Goal: Information Seeking & Learning: Learn about a topic

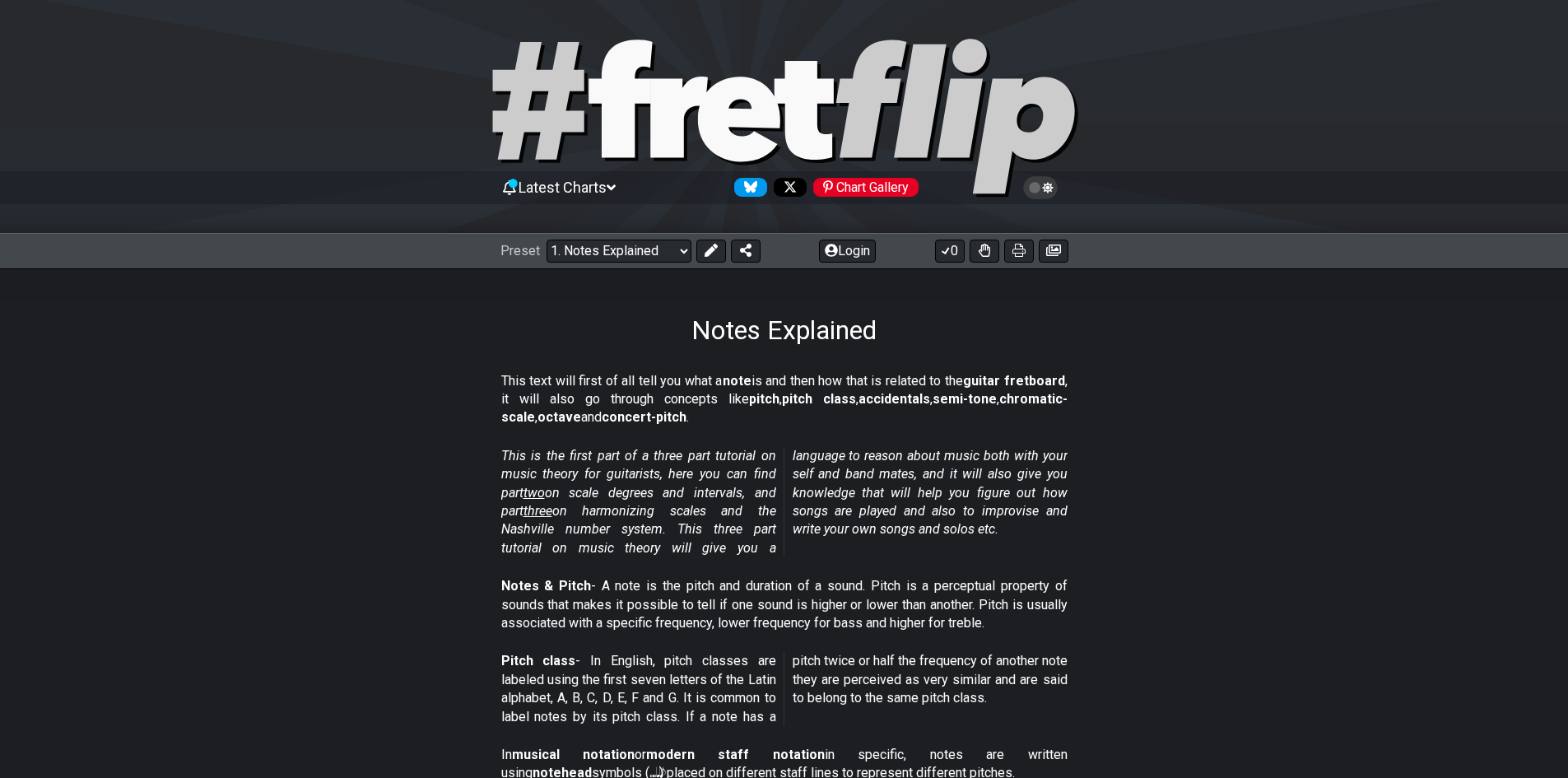
drag, startPoint x: 717, startPoint y: 52, endPoint x: 719, endPoint y: 72, distance: 20.1
click at [715, 66] on icon at bounding box center [784, 119] width 593 height 165
select select "/welcome"
select select "C"
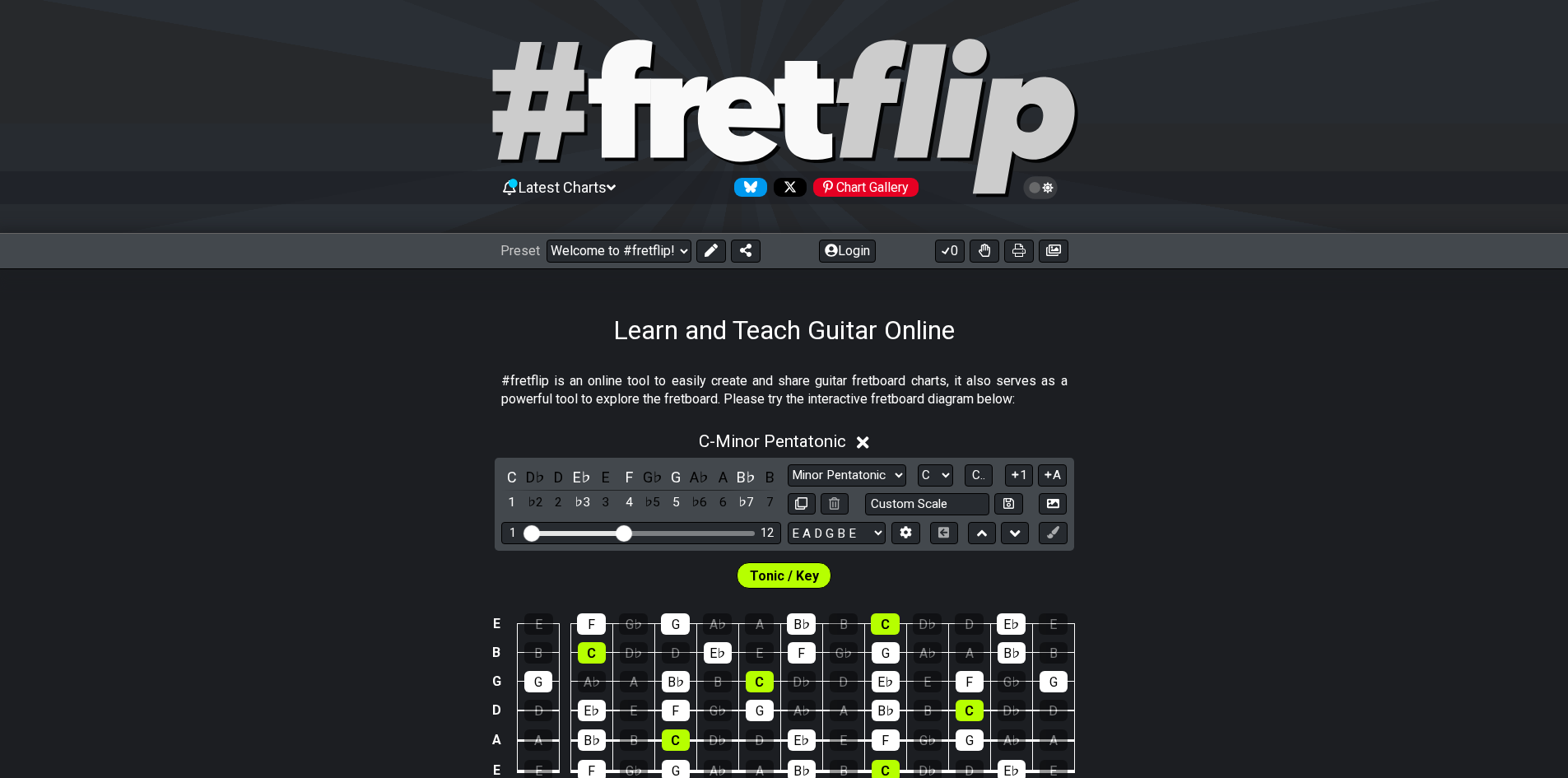
click at [726, 88] on icon at bounding box center [738, 119] width 82 height 85
click at [679, 250] on select "Welcome to #fretflip! Initial Preset Custom Preset Minor Pentatonic Major Penta…" at bounding box center [619, 250] width 145 height 23
click at [679, 252] on select "Welcome to #fretflip! Initial Preset Custom Preset Minor Pentatonic Major Penta…" at bounding box center [619, 250] width 145 height 23
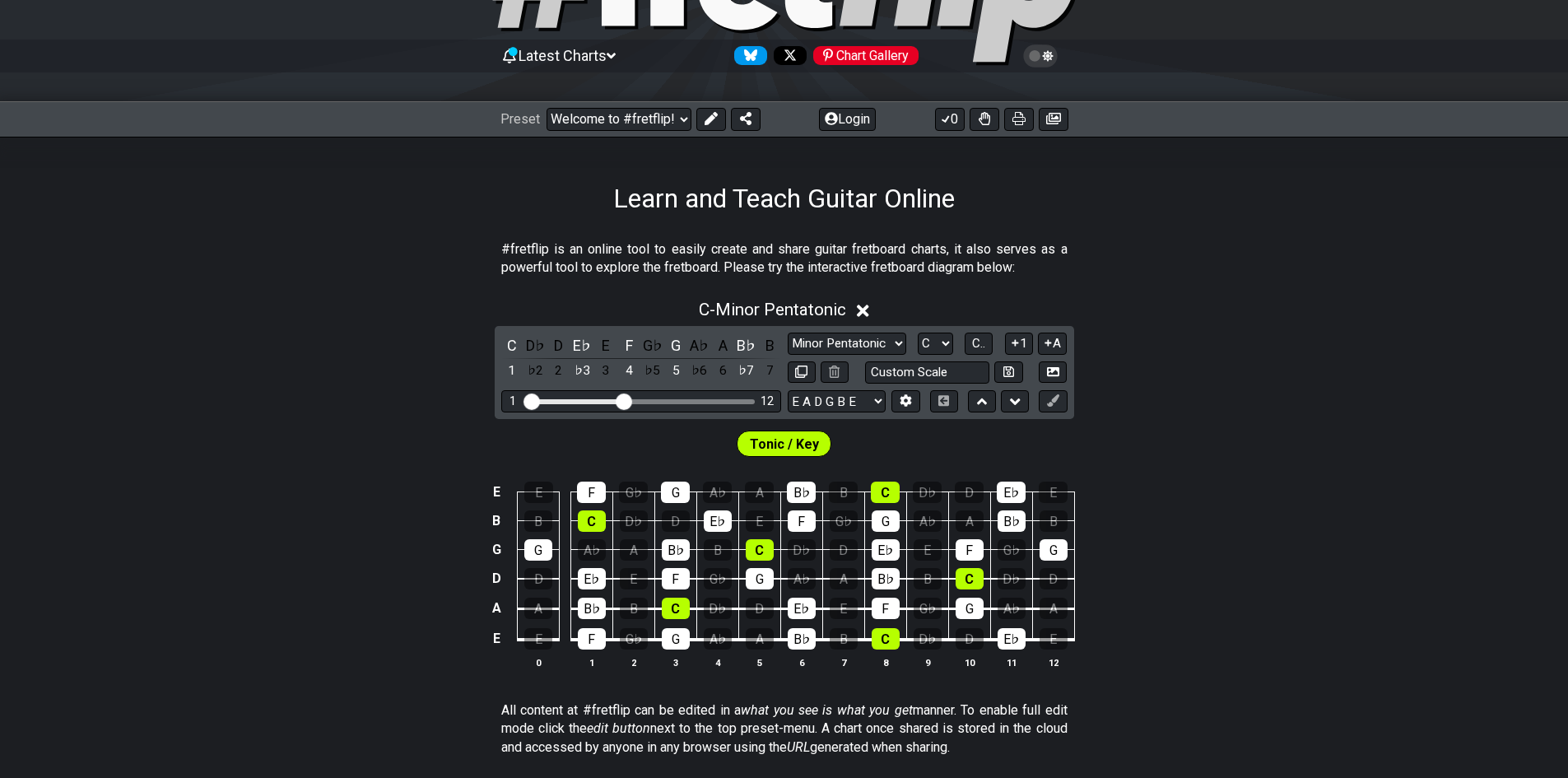
scroll to position [165, 0]
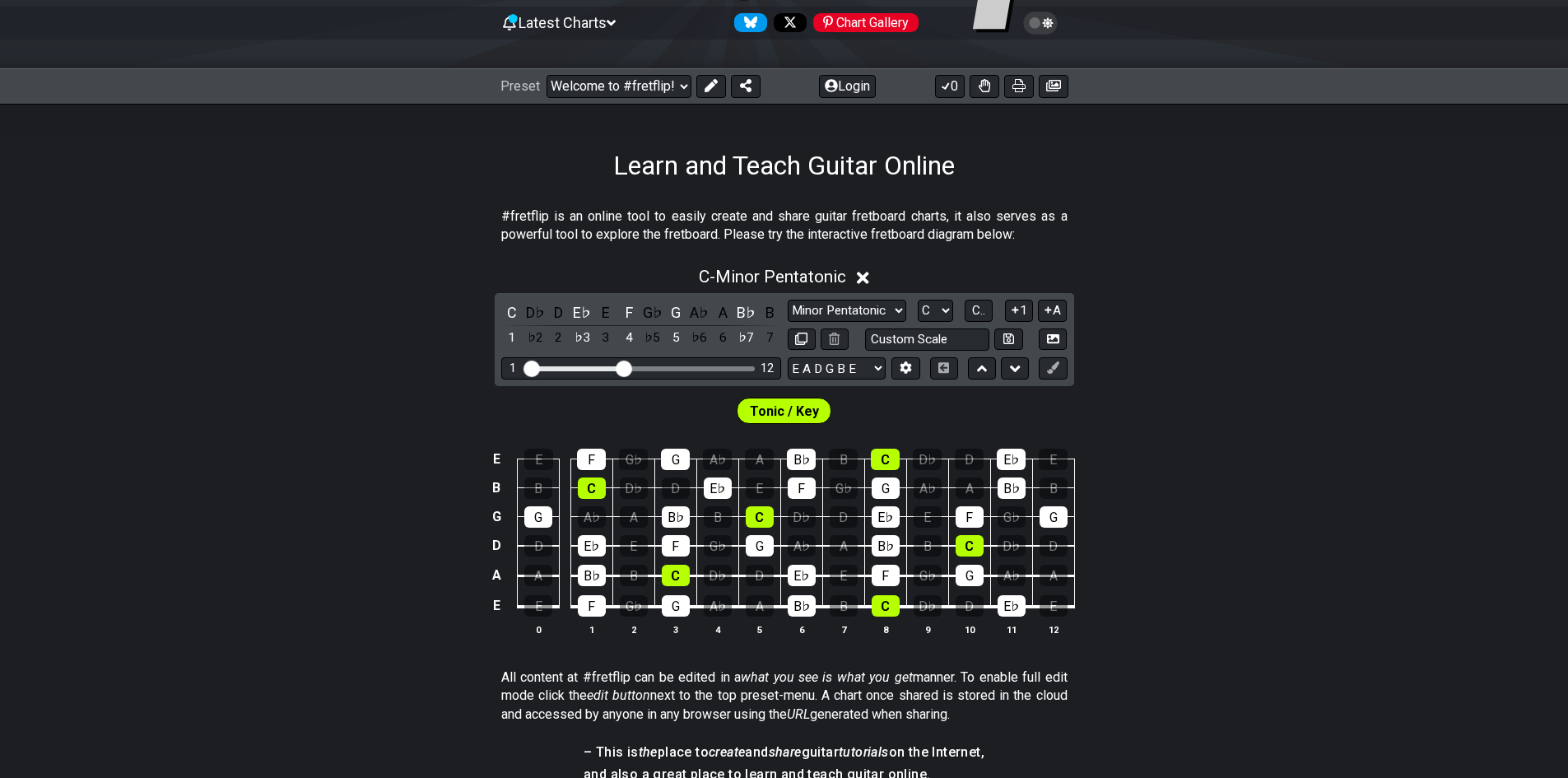
click at [811, 406] on span "Tonic / Key" at bounding box center [784, 412] width 69 height 24
click at [537, 309] on div "D♭" at bounding box center [535, 313] width 22 height 23
click at [558, 308] on div "D" at bounding box center [559, 313] width 22 height 23
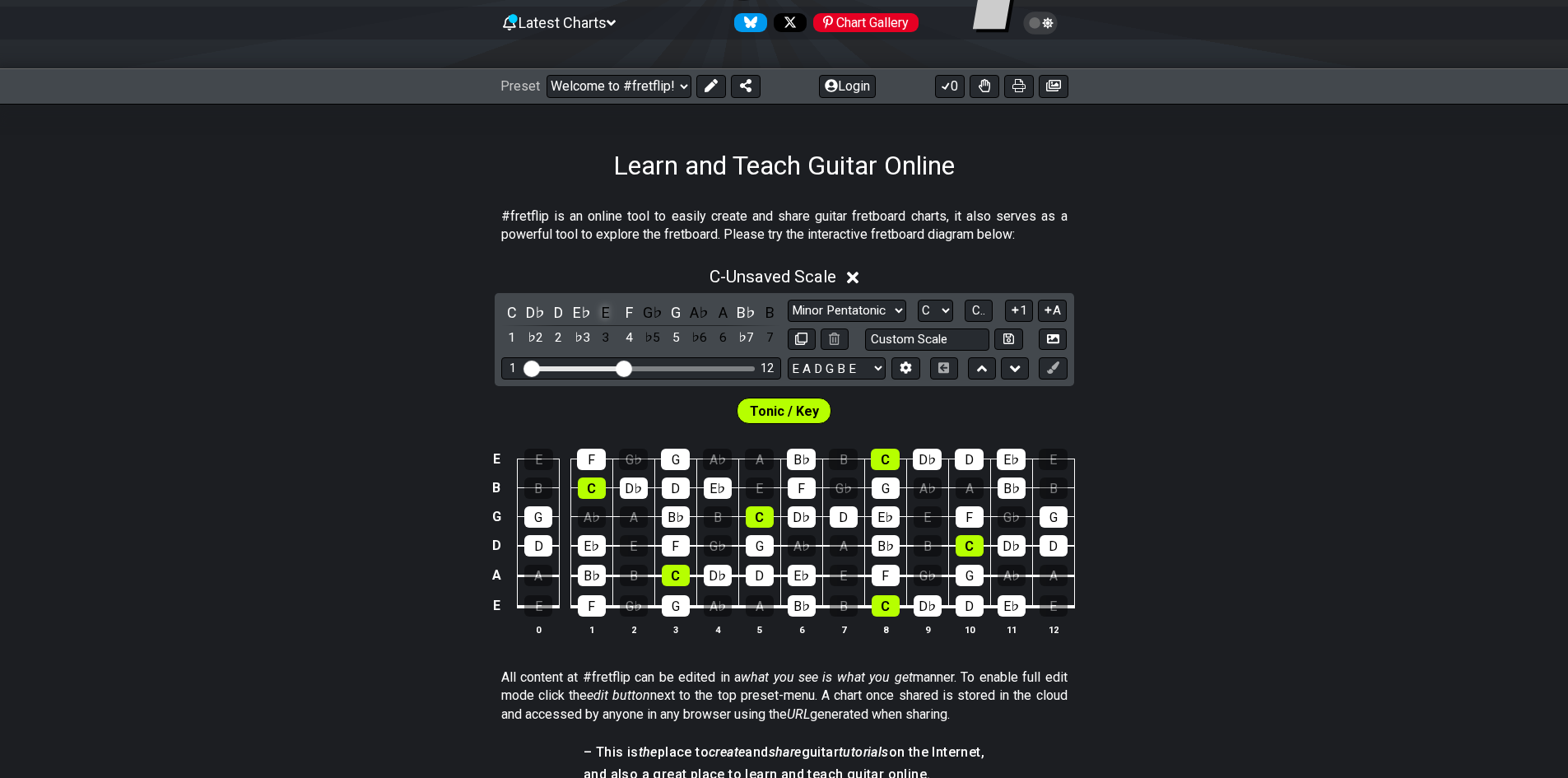
click at [597, 313] on div "E" at bounding box center [606, 313] width 22 height 23
drag, startPoint x: 649, startPoint y: 312, endPoint x: 668, endPoint y: 309, distance: 19.2
click at [651, 310] on div "G♭" at bounding box center [652, 313] width 22 height 23
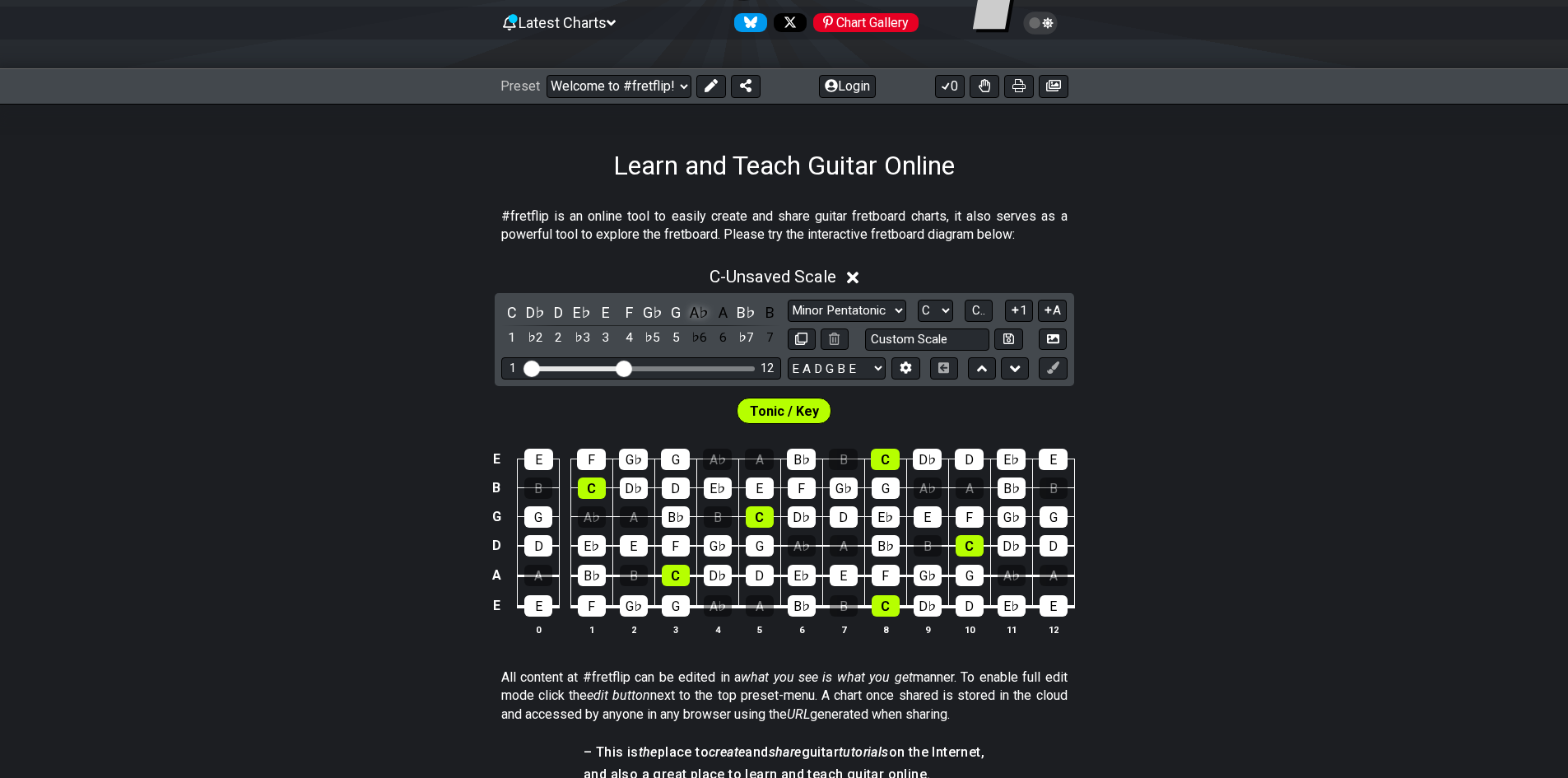
click at [705, 314] on div "A♭" at bounding box center [699, 313] width 22 height 23
click at [731, 314] on div "A" at bounding box center [722, 313] width 22 height 23
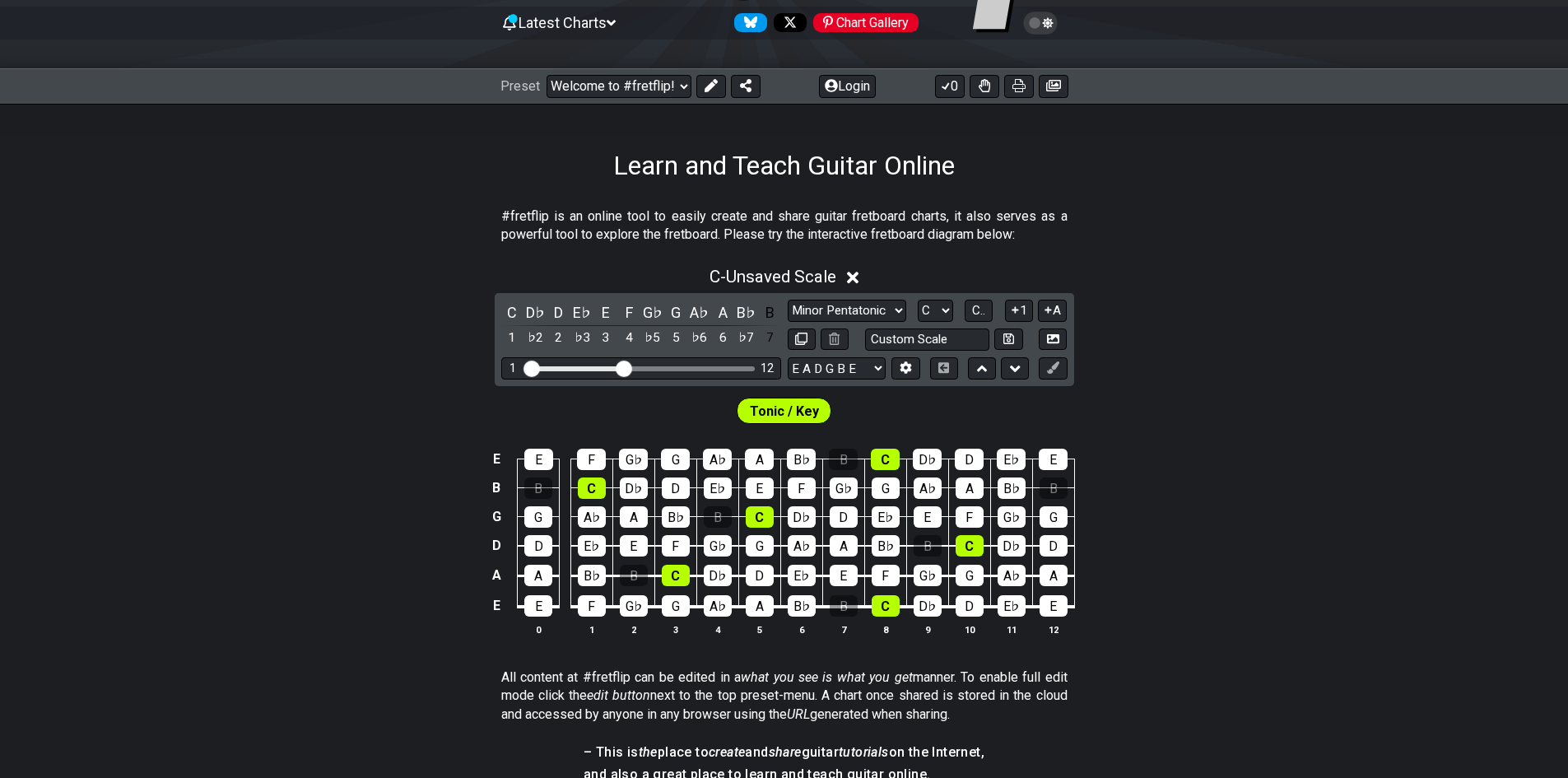
click at [781, 312] on div "C D♭ D E♭ E F G♭ G A♭ A B♭ B 1 ♭2 2 ♭3 3 4 ♭5 5 ♭6 6 ♭7 7 Minor Pentatonic Clic…" at bounding box center [784, 339] width 580 height 93
click at [763, 312] on div "B" at bounding box center [769, 313] width 22 height 23
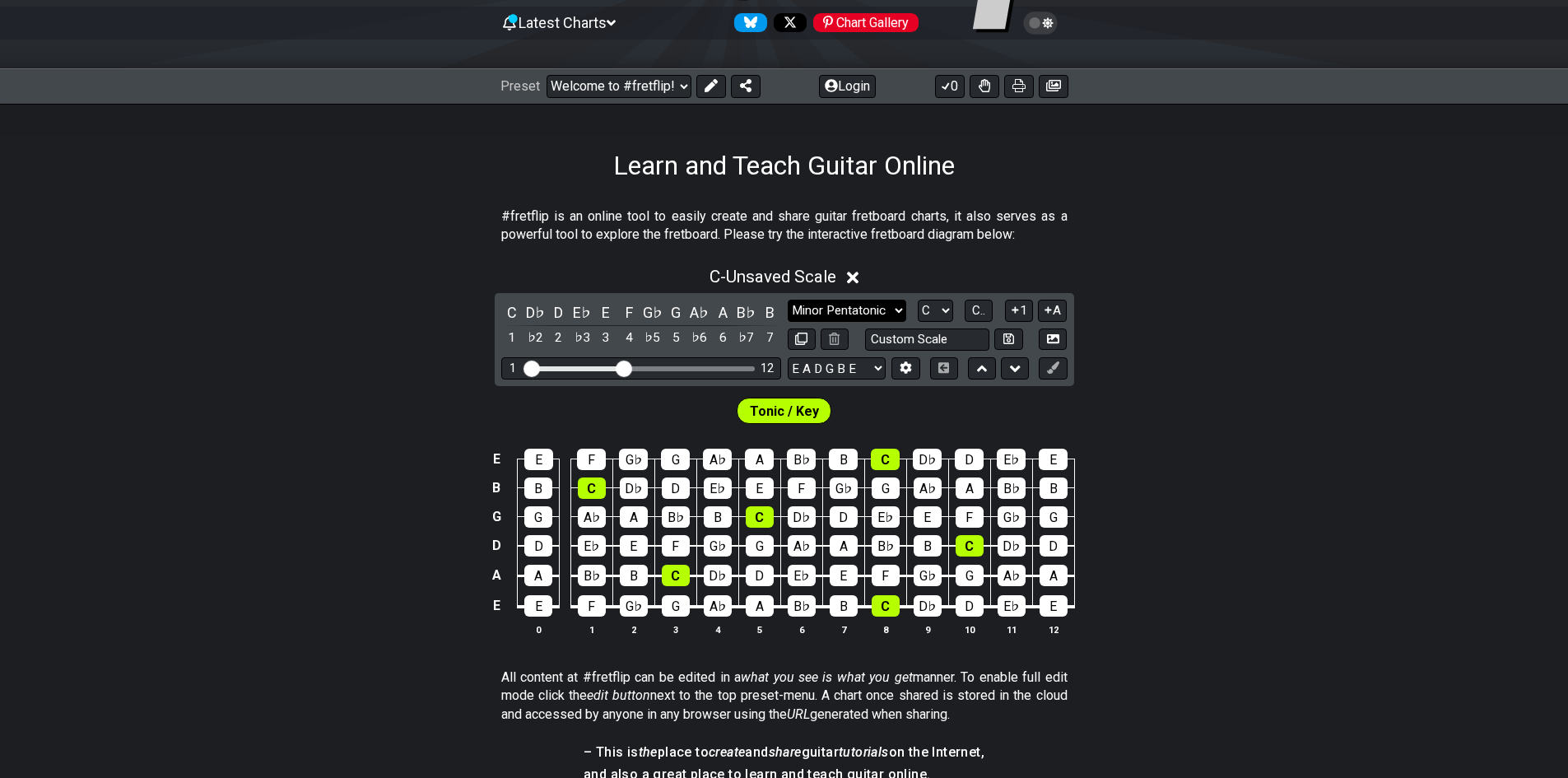
click at [865, 313] on select "Minor Pentatonic Click to edit Minor Pentatonic Major Pentatonic Minor Blues Ma…" at bounding box center [846, 311] width 119 height 23
select select "Minor Pentatonic"
click at [787, 300] on select "Minor Pentatonic Click to edit Minor Pentatonic Major Pentatonic Minor Blues Ma…" at bounding box center [846, 311] width 119 height 23
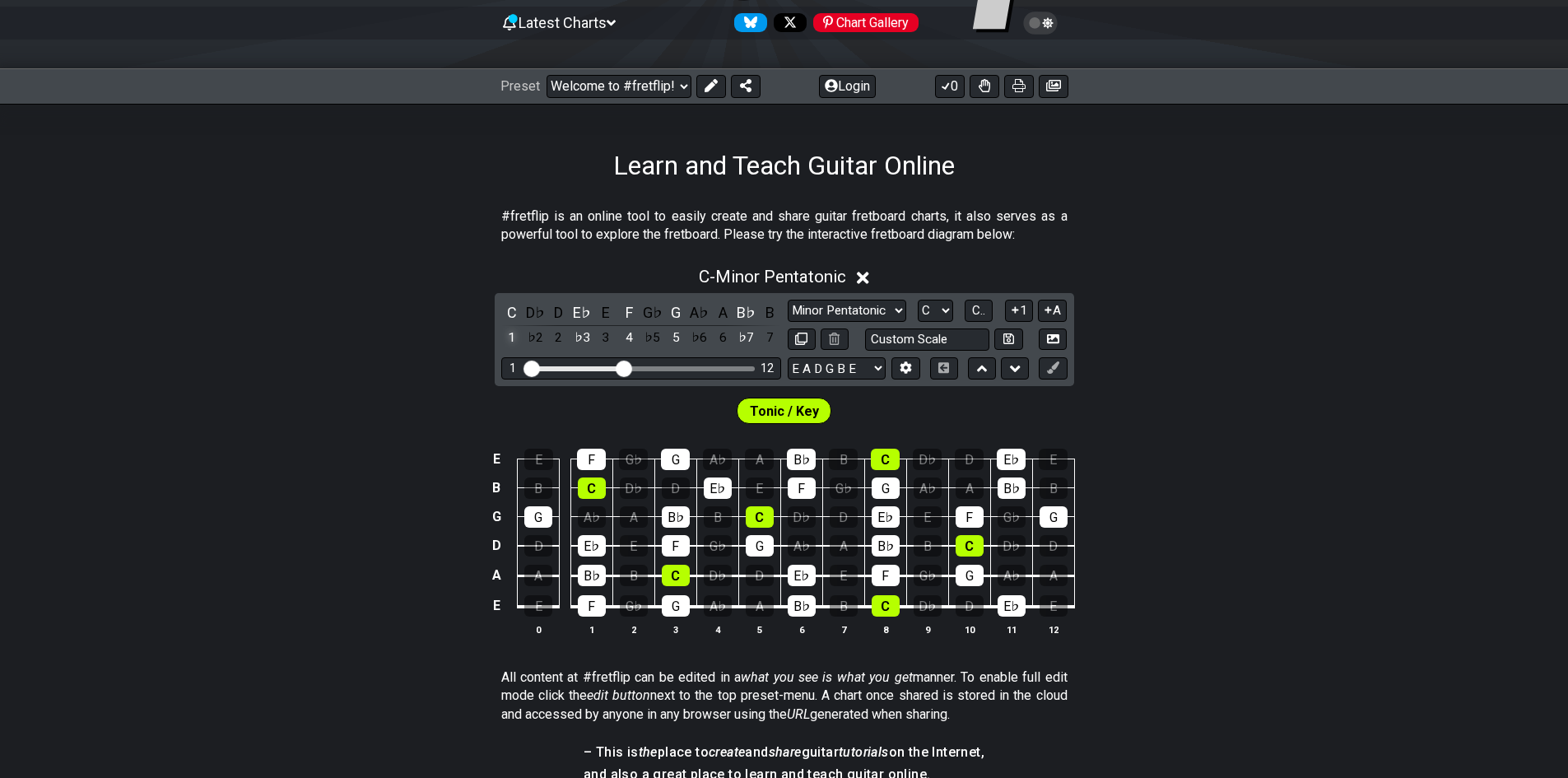
click at [510, 330] on div "1" at bounding box center [511, 338] width 22 height 23
click at [527, 314] on div "D♭" at bounding box center [535, 313] width 22 height 23
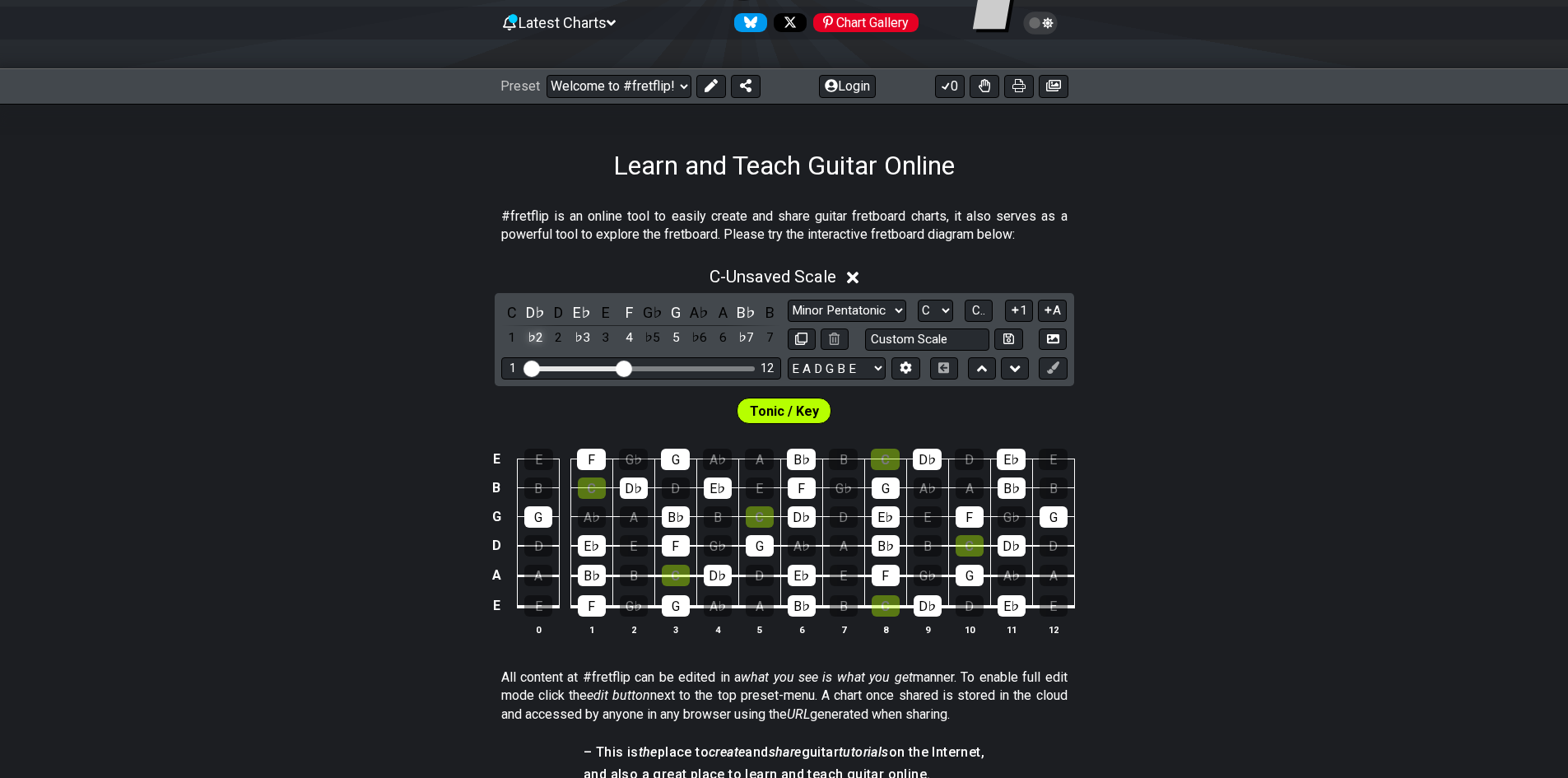
click at [528, 337] on div "♭2" at bounding box center [535, 338] width 22 height 23
click at [517, 338] on div "1" at bounding box center [511, 338] width 22 height 23
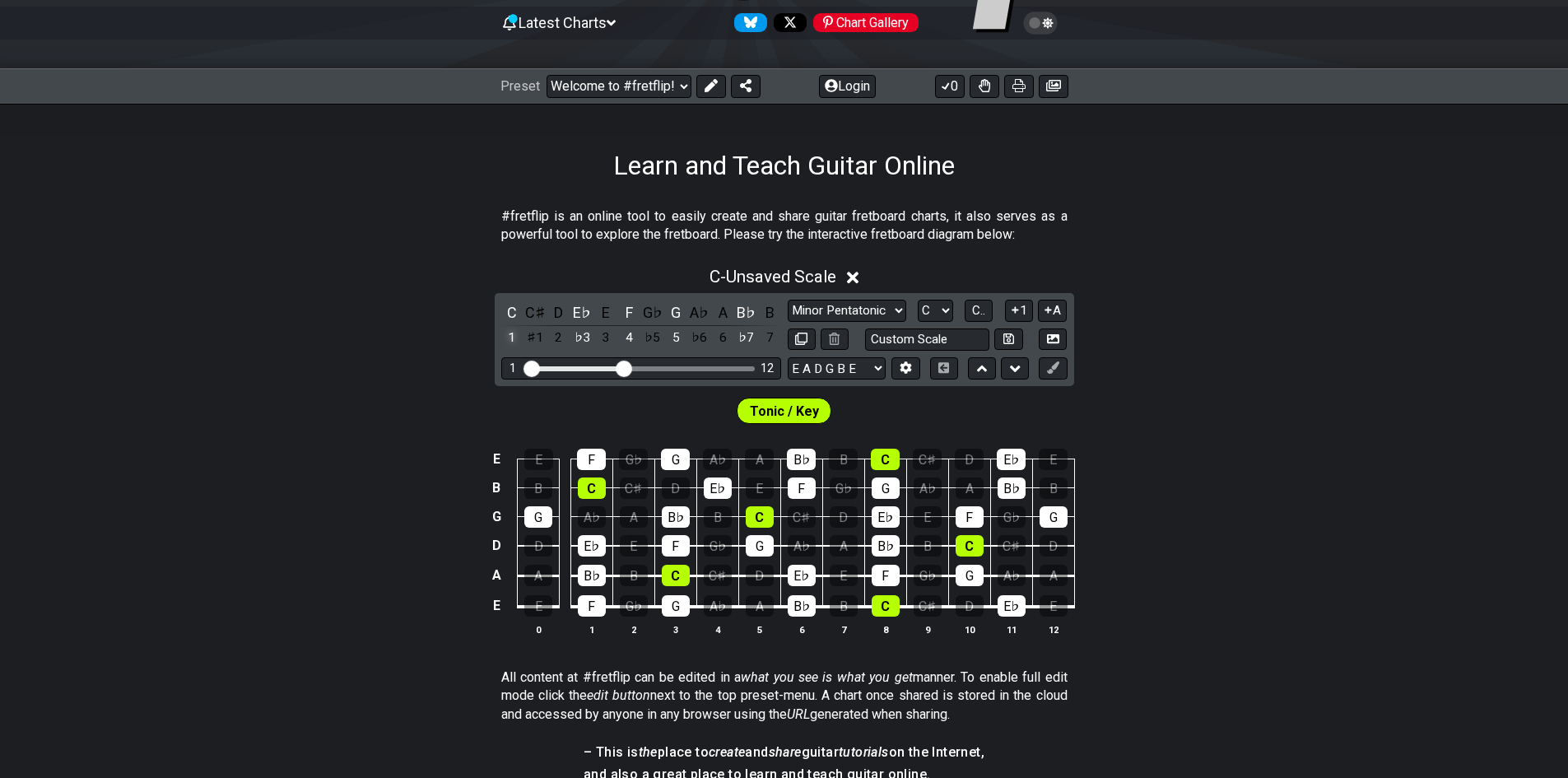
click at [517, 338] on div "1" at bounding box center [511, 338] width 22 height 23
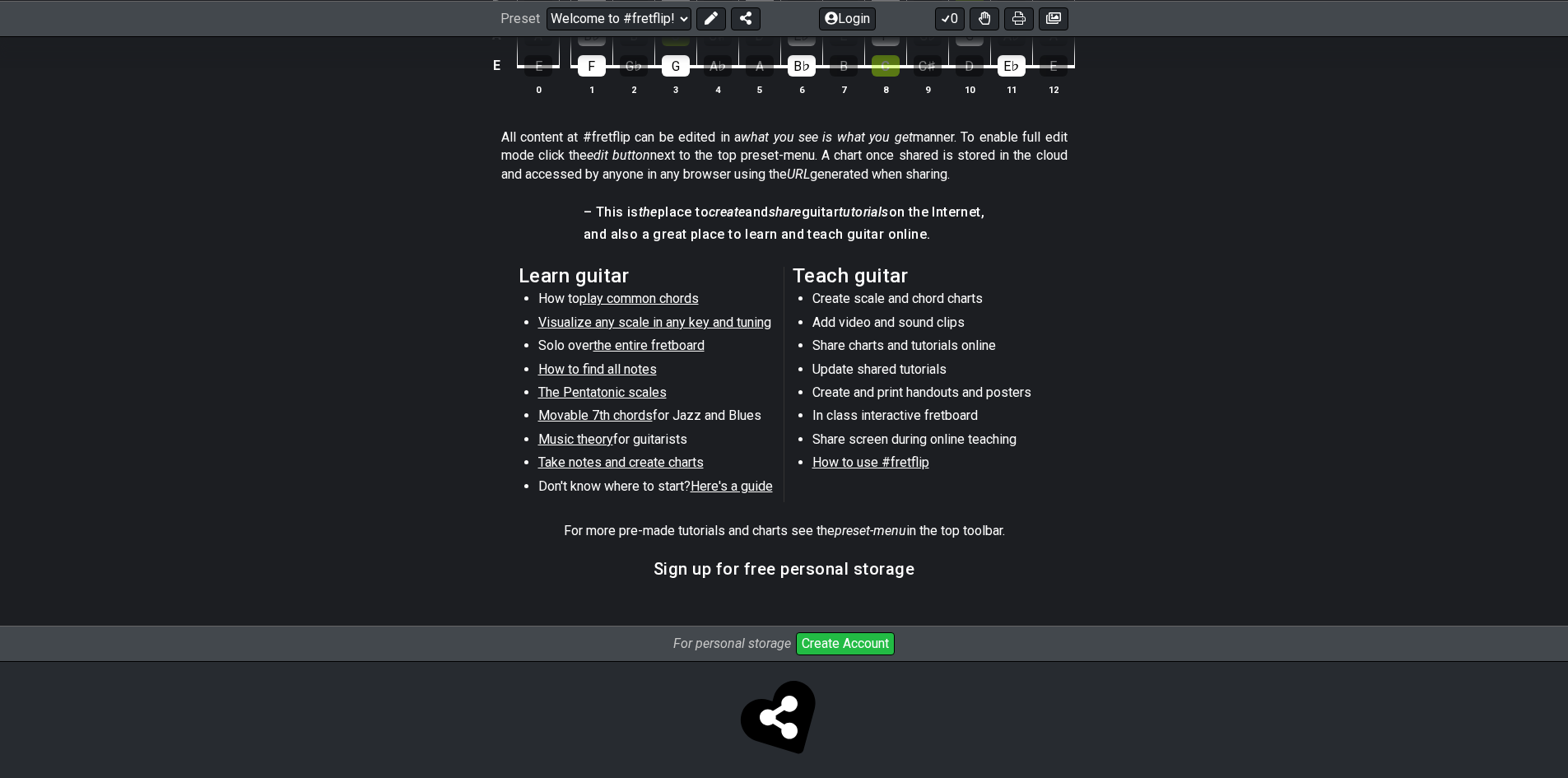
scroll to position [716, 0]
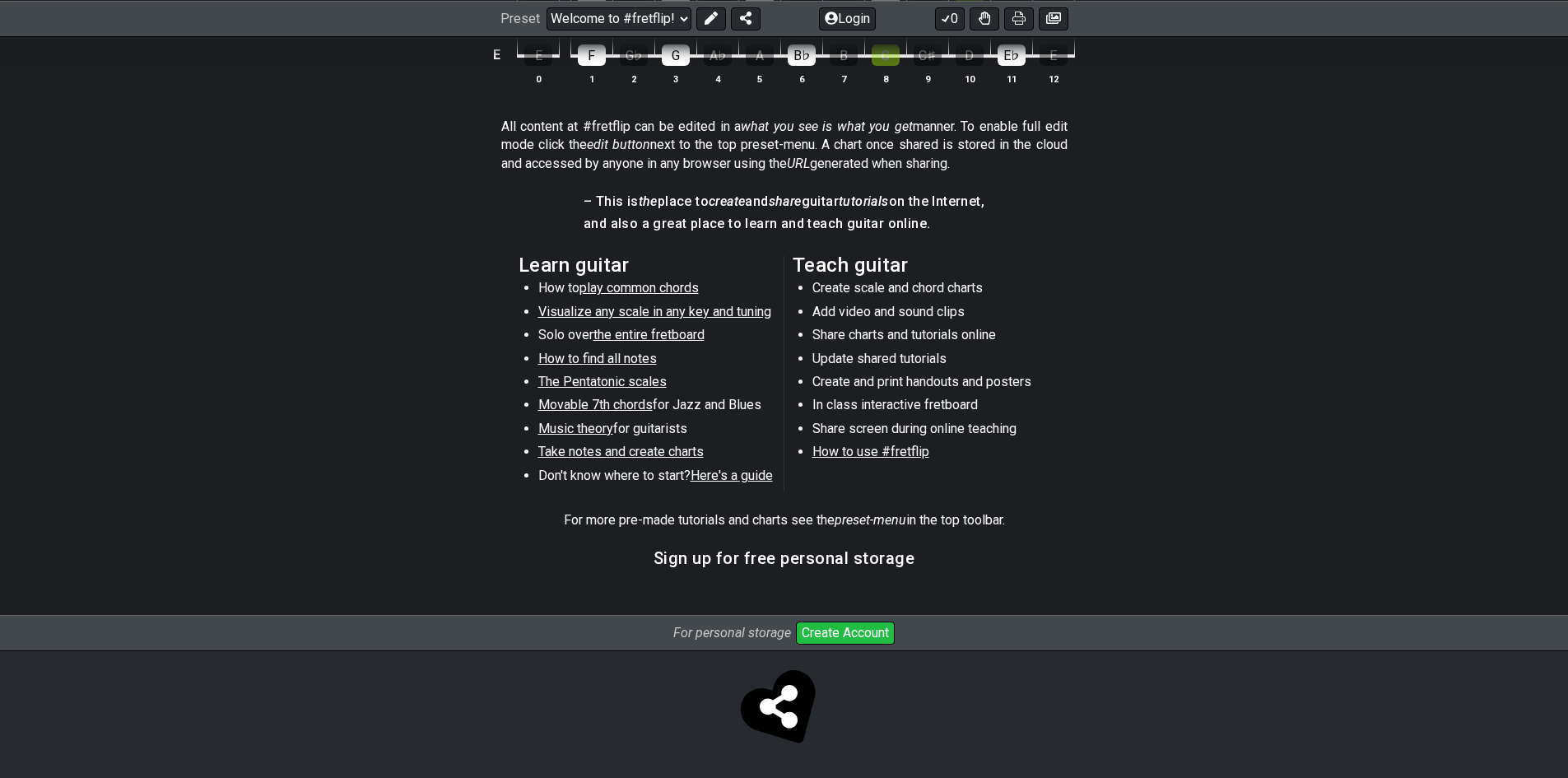
click at [585, 286] on span "play common chords" at bounding box center [639, 288] width 120 height 16
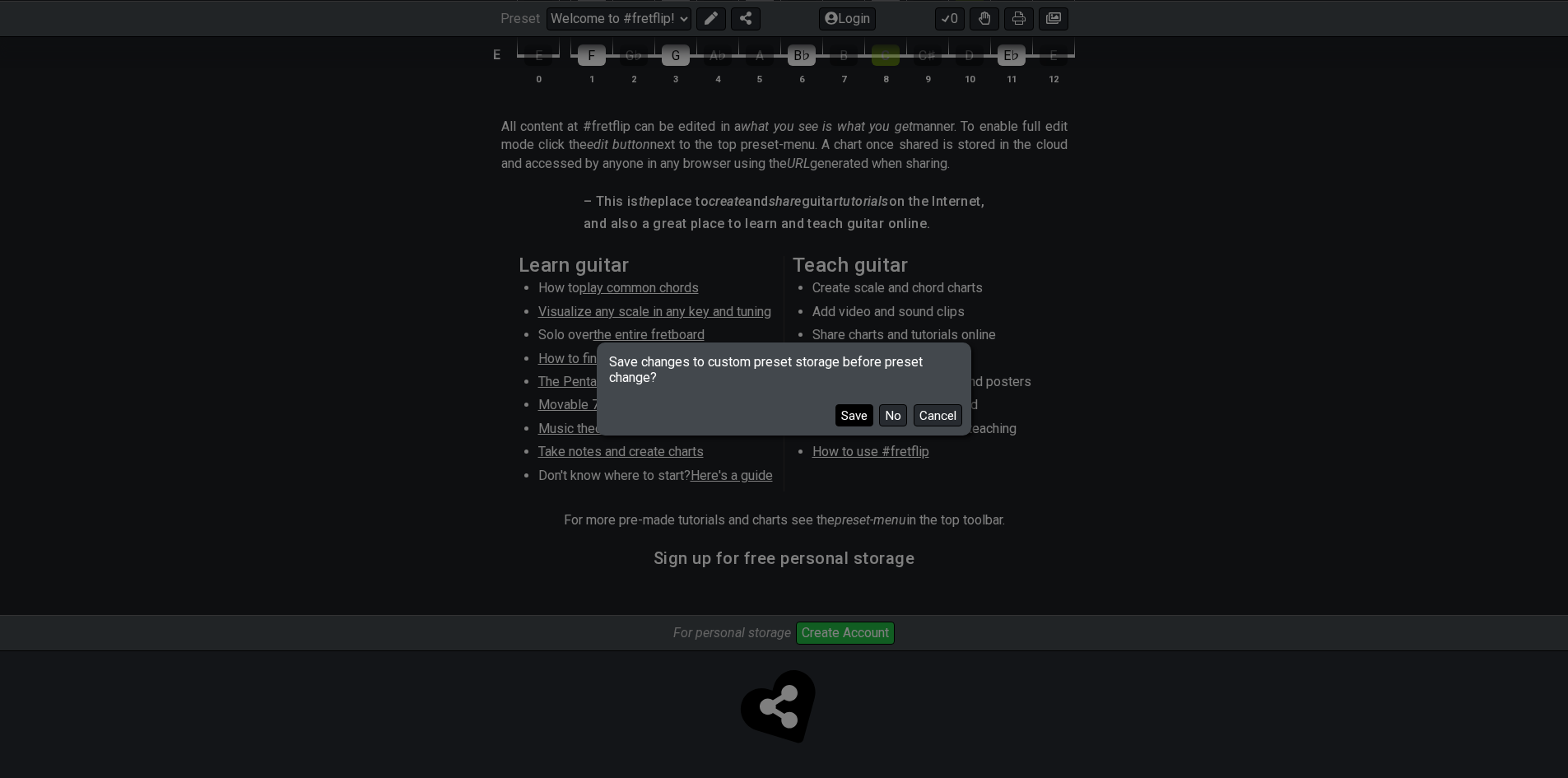
click at [862, 418] on button "Save" at bounding box center [854, 415] width 38 height 23
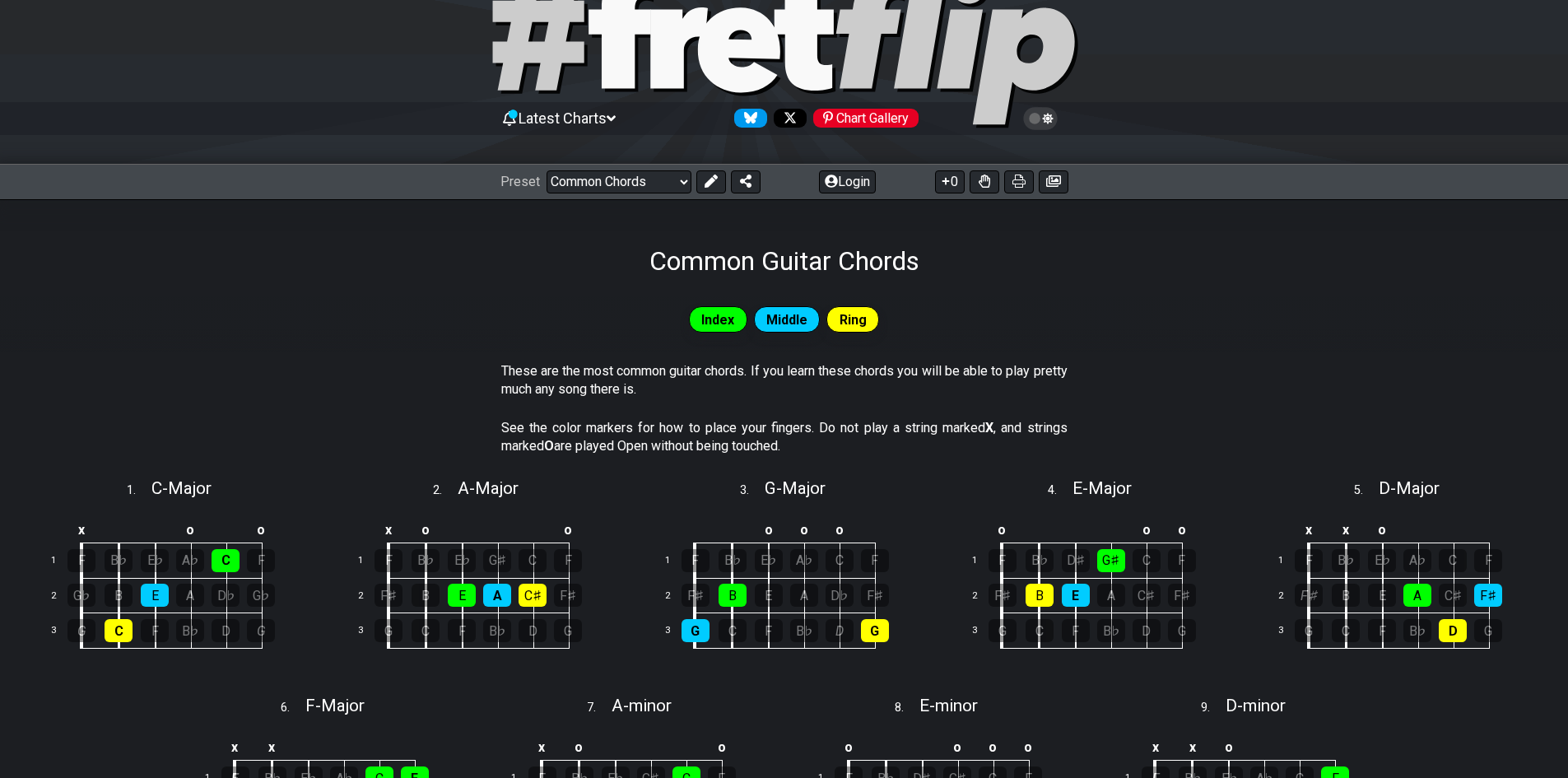
scroll to position [68, 0]
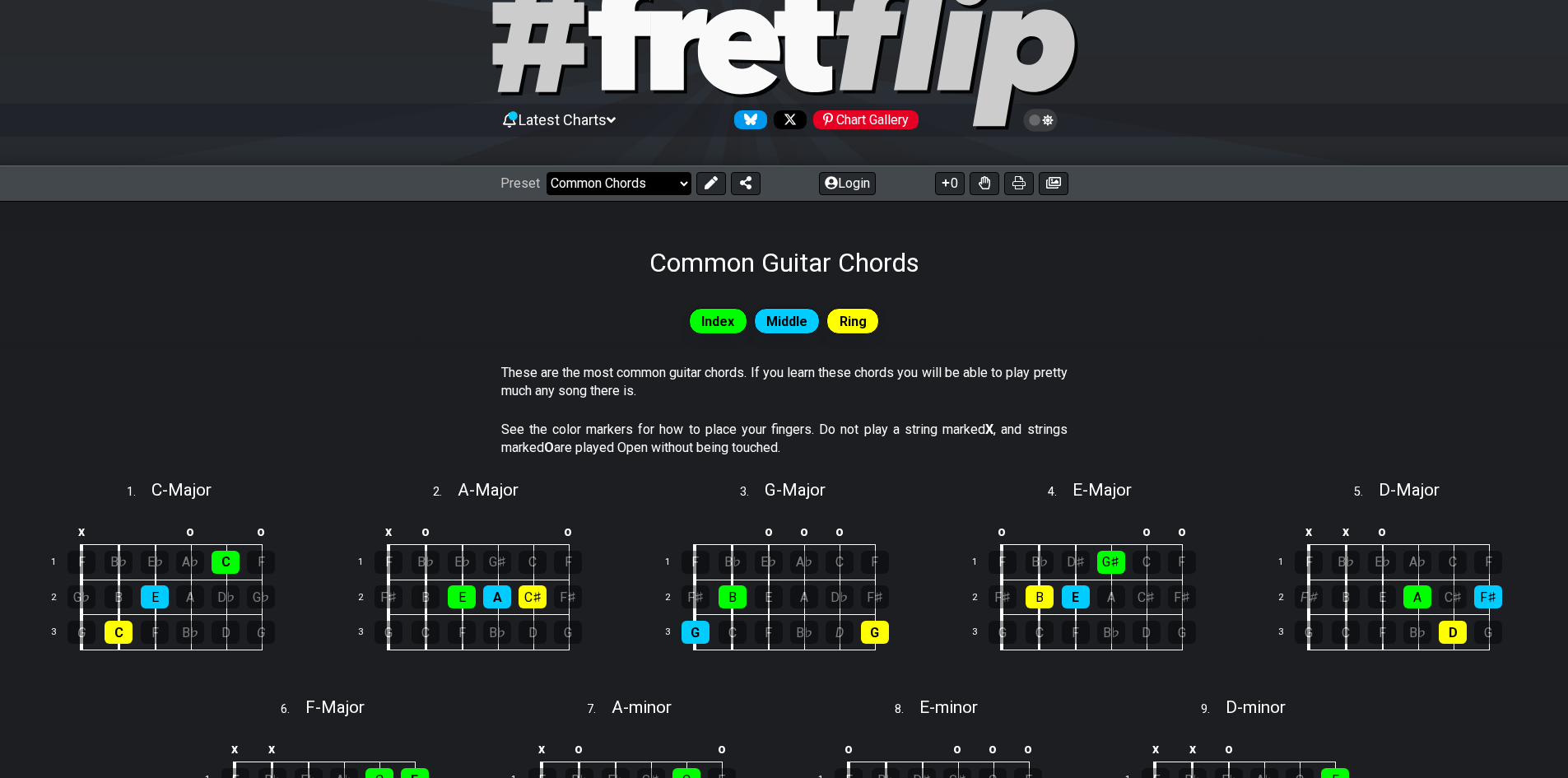
drag, startPoint x: 630, startPoint y: 198, endPoint x: 630, endPoint y: 185, distance: 13.0
click at [630, 189] on div "Preset Welcome to #fretflip! Initial Preset Learn and Teach Guitar Online Minor…" at bounding box center [784, 184] width 1568 height 36
click at [630, 185] on select "Welcome to #fretflip! Initial Preset Learn and Teach Guitar Online Minor Pentat…" at bounding box center [619, 184] width 145 height 23
click at [547, 172] on select "Welcome to #fretflip! Initial Preset Learn and Teach Guitar Online Minor Pentat…" at bounding box center [619, 184] width 145 height 23
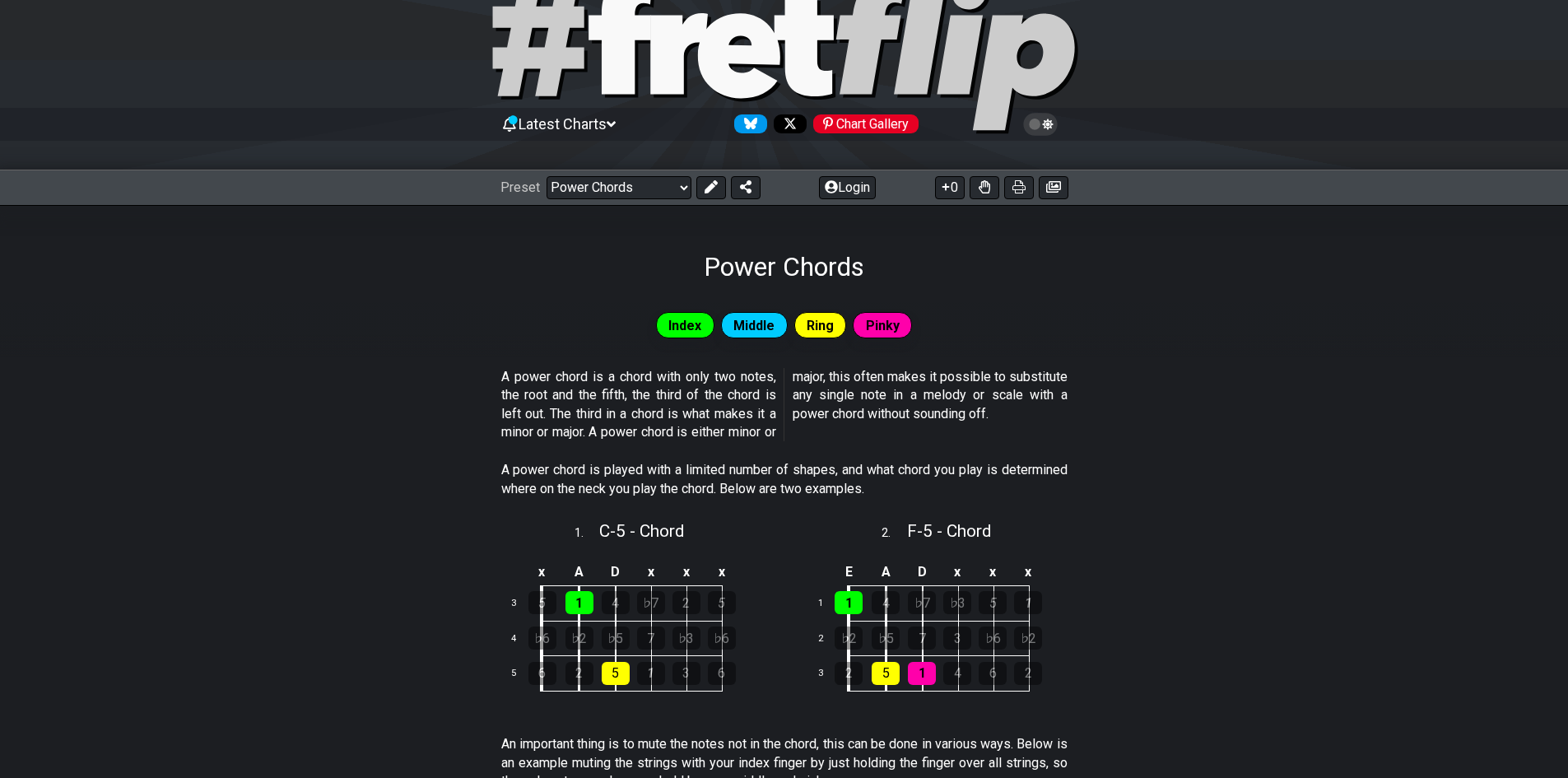
scroll to position [61, 0]
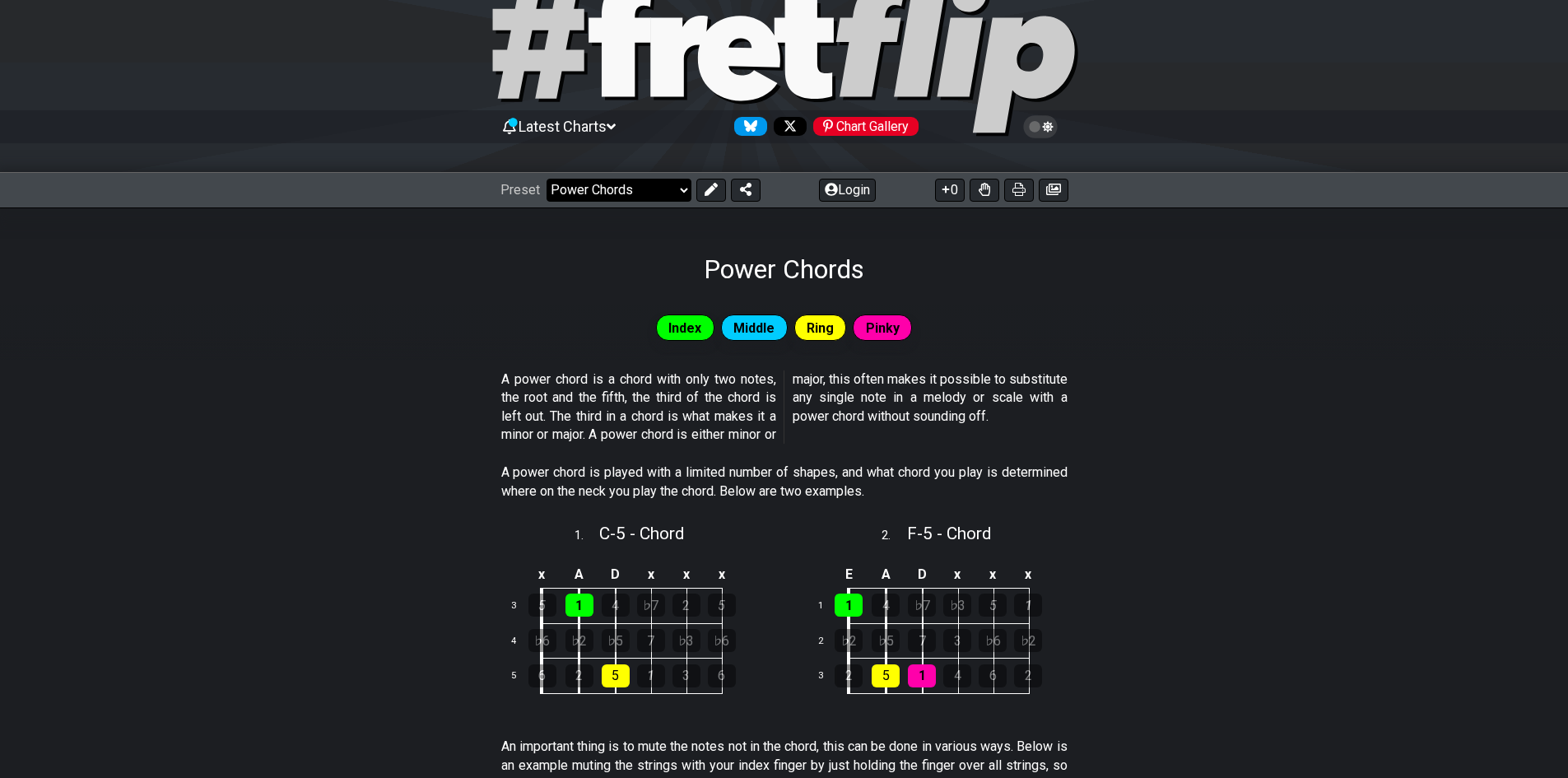
click at [639, 197] on select "Welcome to #fretflip! Initial Preset Learn and Teach Guitar Online Minor Pentat…" at bounding box center [619, 190] width 145 height 23
click at [547, 178] on select "Welcome to #fretflip! Initial Preset Learn and Teach Guitar Online Minor Pentat…" at bounding box center [619, 190] width 145 height 23
select select "/welcome"
select select "C"
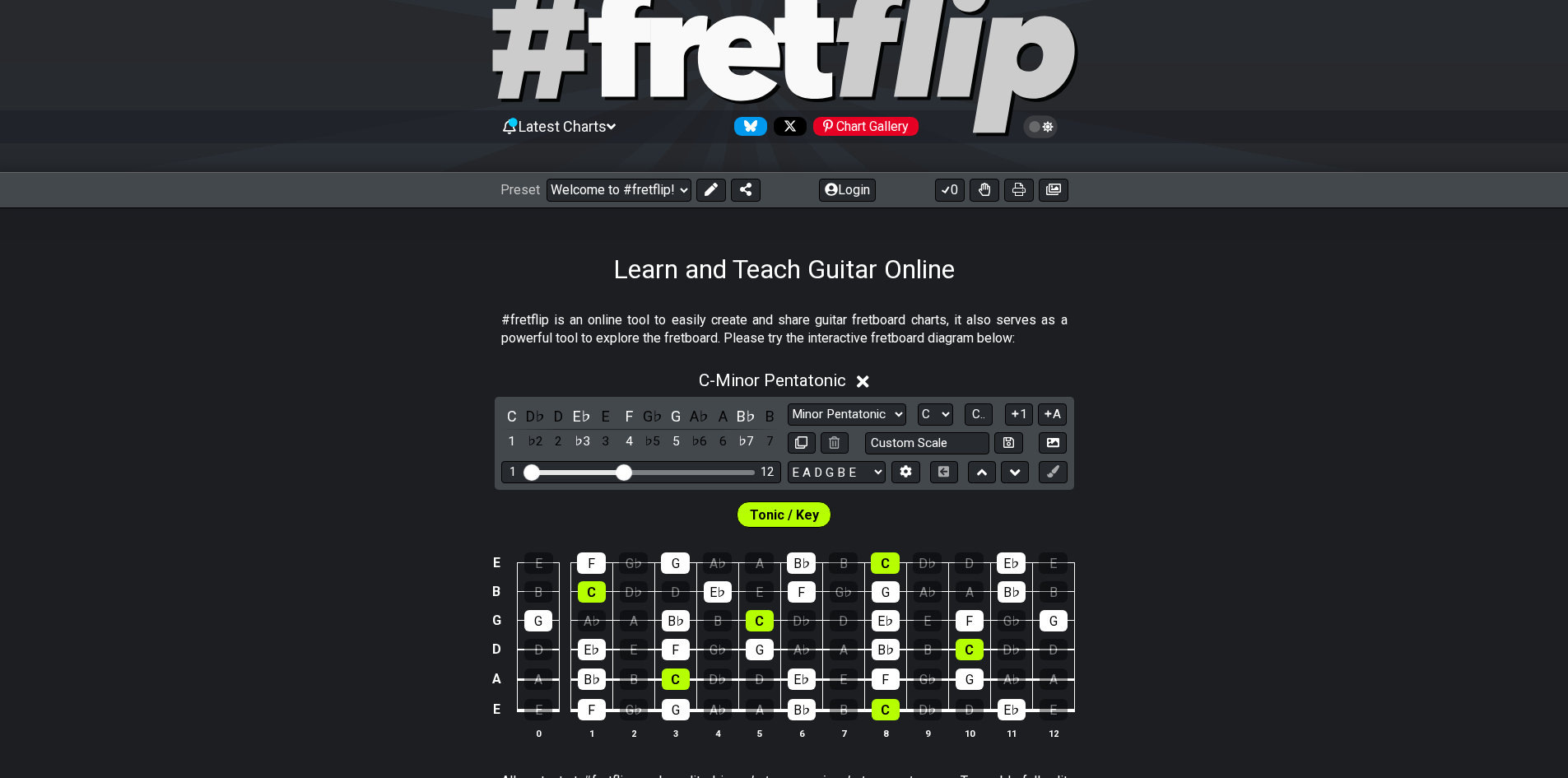
drag, startPoint x: 1490, startPoint y: 62, endPoint x: 1468, endPoint y: 43, distance: 29.1
click at [1490, 62] on div at bounding box center [784, 60] width 1568 height 168
click at [437, 548] on div "E E F G♭ G A♭ A B♭ B C D♭ D E♭ E B B C D♭ D E♭ E F G♭ G A♭ A B♭ B G G A♭ A B♭ B…" at bounding box center [784, 646] width 1568 height 231
